Goal: Task Accomplishment & Management: Complete application form

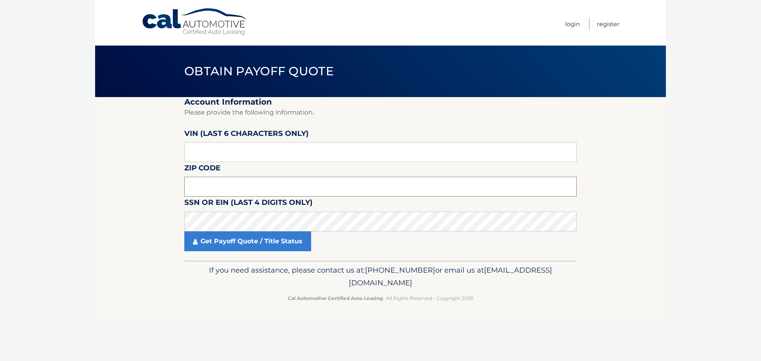
click at [205, 185] on input "text" at bounding box center [380, 187] width 392 height 20
click at [214, 183] on input "text" at bounding box center [380, 187] width 392 height 20
type input "08003"
click at [220, 151] on input "text" at bounding box center [380, 152] width 392 height 20
type input "427524"
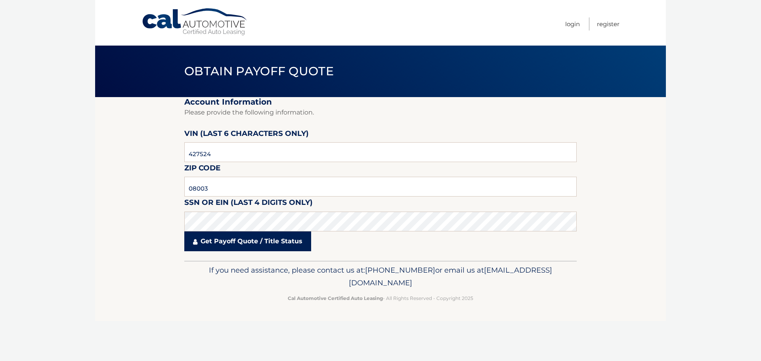
click at [216, 240] on link "Get Payoff Quote / Title Status" at bounding box center [247, 241] width 127 height 20
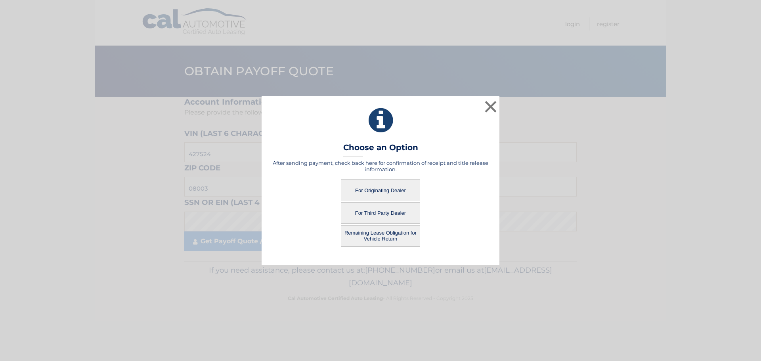
click at [378, 192] on button "For Originating Dealer" at bounding box center [380, 190] width 79 height 22
click at [376, 193] on button "For Originating Dealer" at bounding box center [380, 190] width 79 height 22
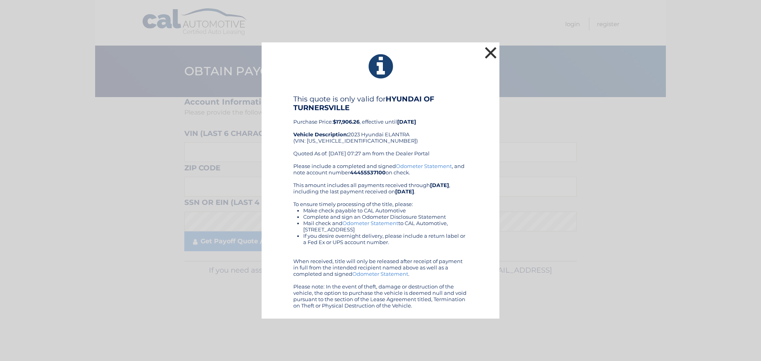
click at [493, 55] on button "×" at bounding box center [491, 53] width 16 height 16
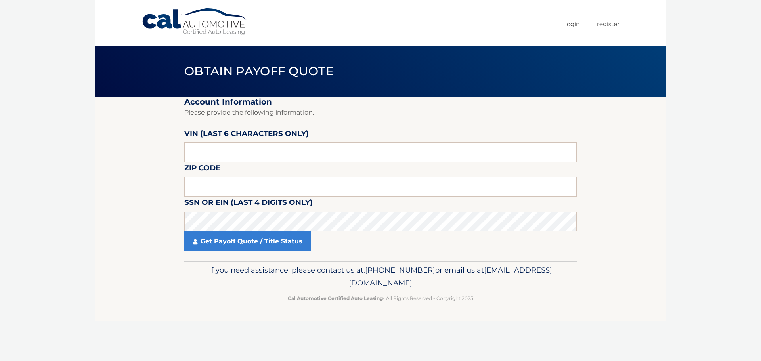
click at [212, 27] on link "Cal Automotive" at bounding box center [194, 22] width 107 height 28
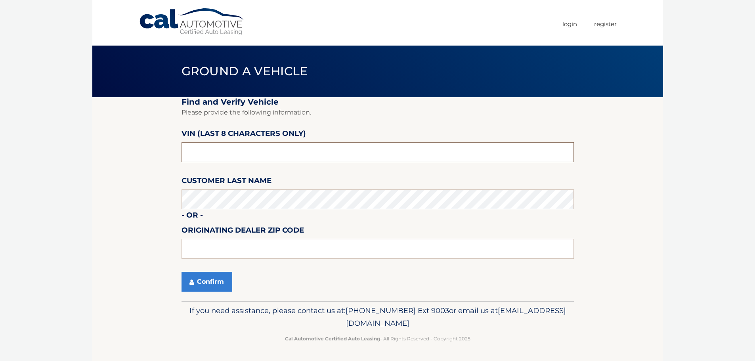
click at [209, 151] on input "text" at bounding box center [377, 152] width 392 height 20
type input "PU427524"
type input "08012"
click at [206, 281] on button "Confirm" at bounding box center [206, 282] width 51 height 20
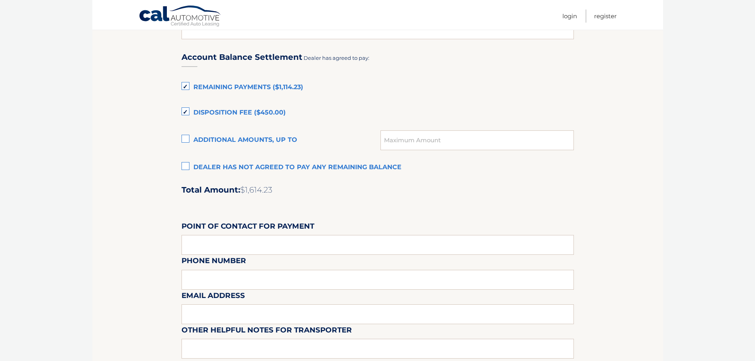
scroll to position [506, 0]
